Goal: Go to known website: Access a specific website the user already knows

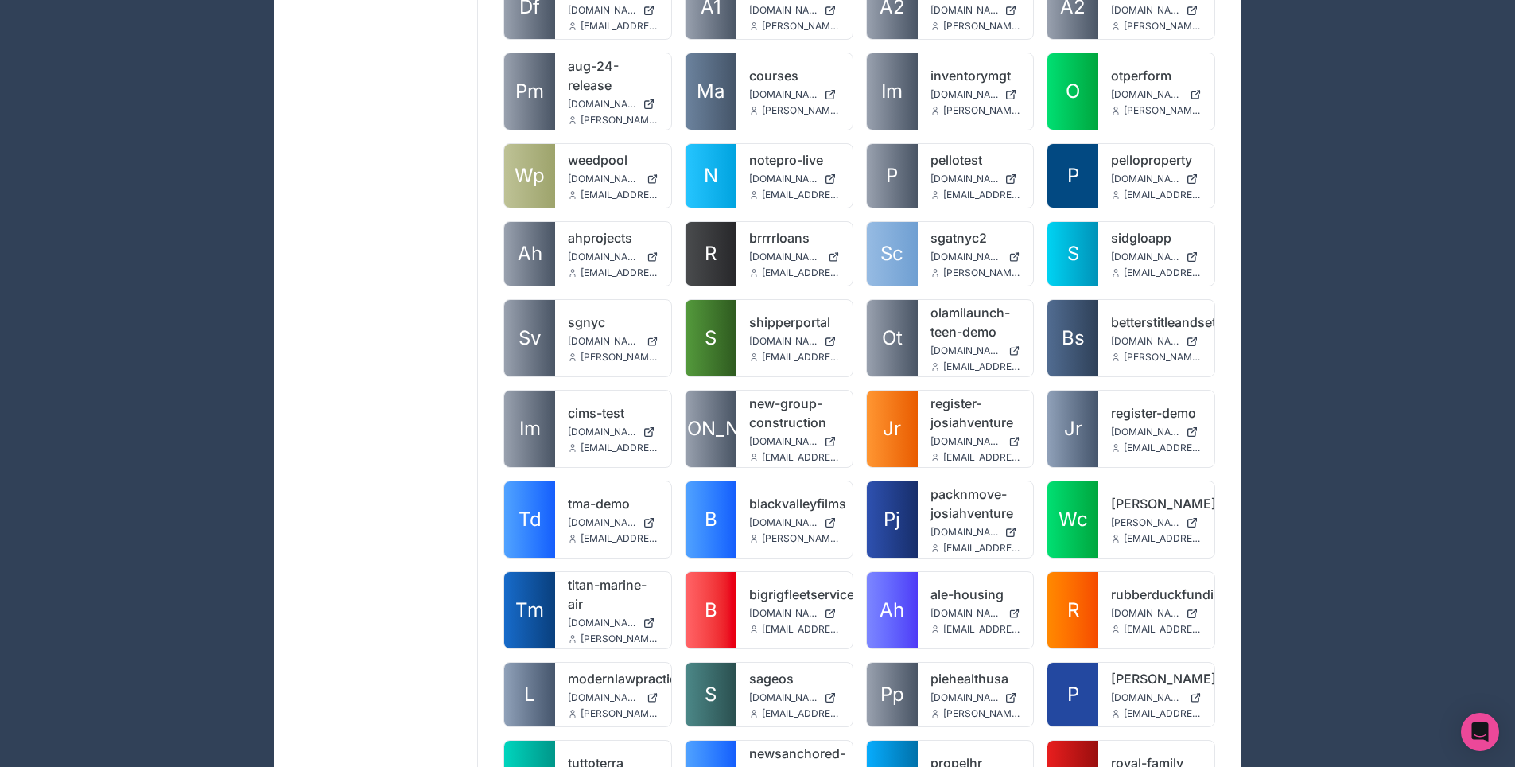
scroll to position [918, 0]
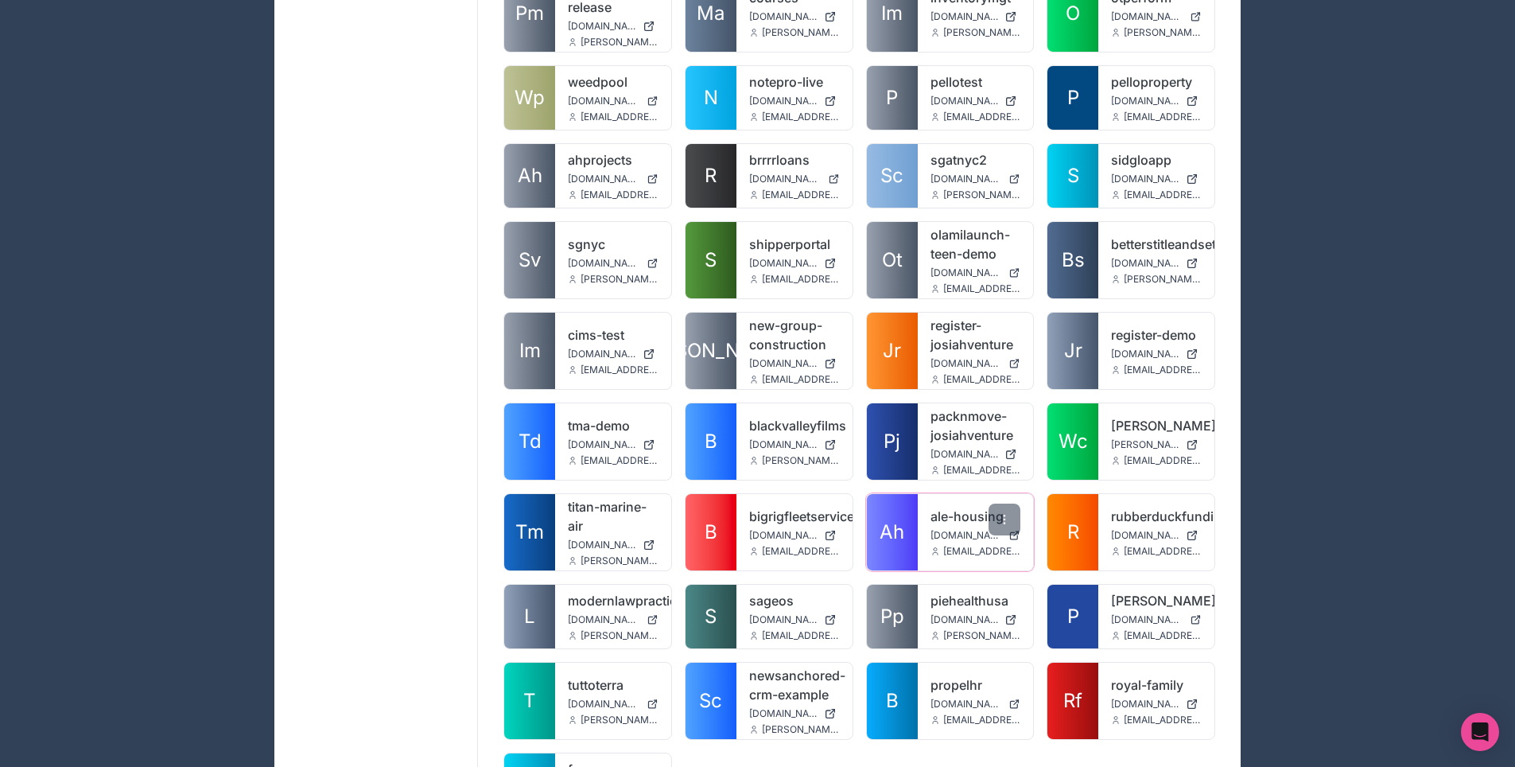
click at [906, 511] on link "Ah" at bounding box center [892, 532] width 51 height 76
